Goal: Task Accomplishment & Management: Manage account settings

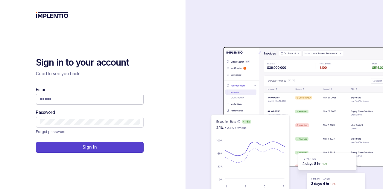
click at [89, 100] on input "Email" at bounding box center [90, 99] width 100 height 6
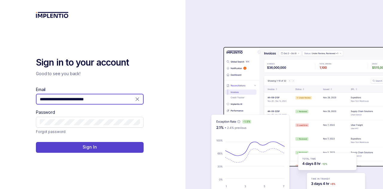
type input "**********"
